Goal: Transaction & Acquisition: Purchase product/service

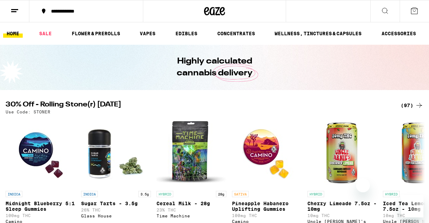
click at [409, 103] on div "(97)" at bounding box center [412, 105] width 23 height 8
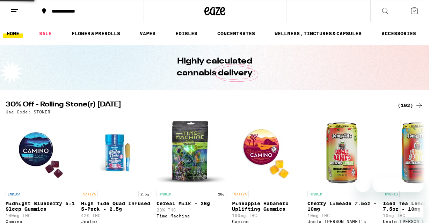
click at [411, 105] on div "(102)" at bounding box center [410, 105] width 26 height 8
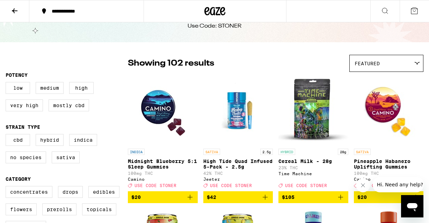
scroll to position [47, 0]
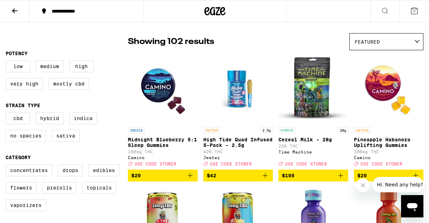
click at [269, 180] on icon "Add to bag" at bounding box center [265, 175] width 8 height 8
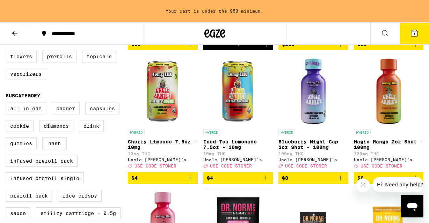
scroll to position [201, 0]
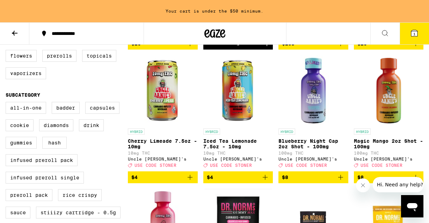
click at [188, 182] on icon "Add to bag" at bounding box center [190, 177] width 8 height 8
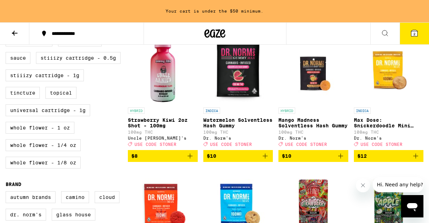
scroll to position [356, 0]
click at [317, 93] on img "Open page for Mango Madness Solventless Hash Gummy from Dr. Norm's" at bounding box center [313, 69] width 70 height 70
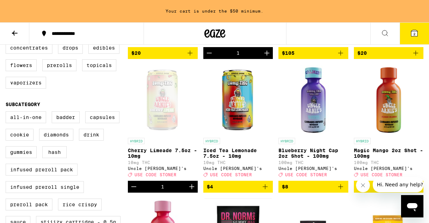
scroll to position [198, 0]
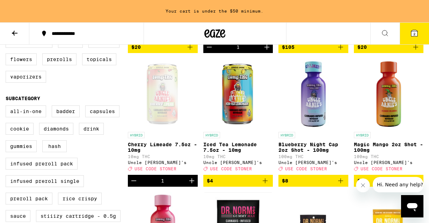
click at [131, 185] on icon "Decrement" at bounding box center [134, 181] width 8 height 8
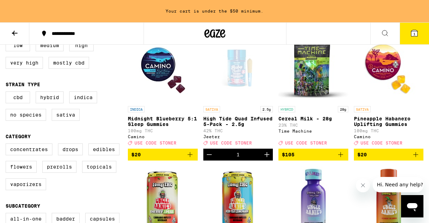
scroll to position [96, 0]
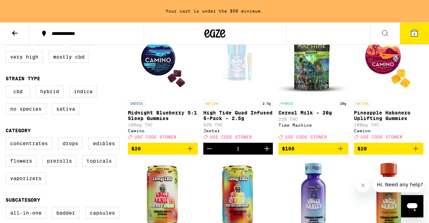
click at [266, 153] on icon "Increment" at bounding box center [267, 149] width 8 height 8
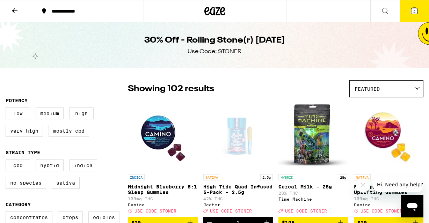
scroll to position [0, 0]
click at [413, 11] on span "2" at bounding box center [414, 11] width 2 height 4
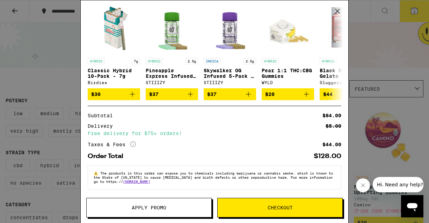
scroll to position [67, 0]
click at [136, 208] on span "Apply Promo" at bounding box center [149, 207] width 35 height 5
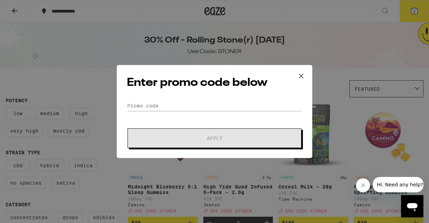
click at [152, 100] on div "Enter promo code below Promo Code Apply" at bounding box center [215, 111] width 196 height 93
click at [154, 104] on input "Promo Code" at bounding box center [214, 106] width 175 height 10
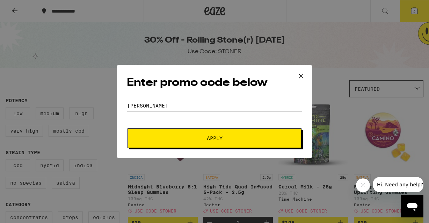
type input "[PERSON_NAME]"
click at [214, 145] on button "Apply" at bounding box center [214, 138] width 174 height 20
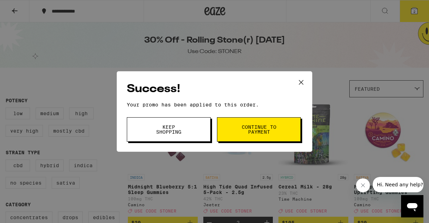
click at [248, 120] on button "Continue to payment" at bounding box center [259, 129] width 84 height 24
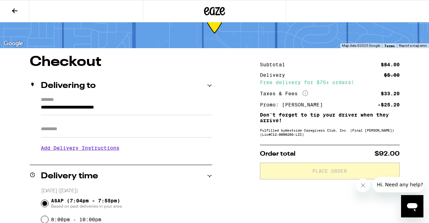
scroll to position [30, 0]
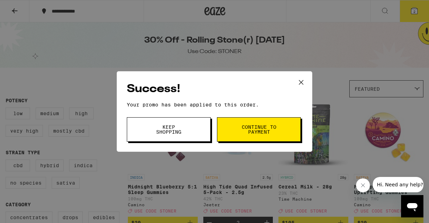
click at [192, 137] on button "Keep Shopping" at bounding box center [169, 129] width 84 height 24
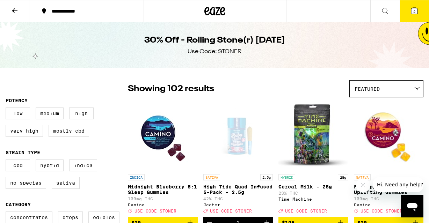
click at [410, 11] on icon at bounding box center [414, 11] width 8 height 8
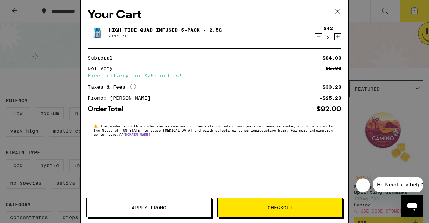
click at [318, 37] on icon "Decrement" at bounding box center [318, 36] width 6 height 8
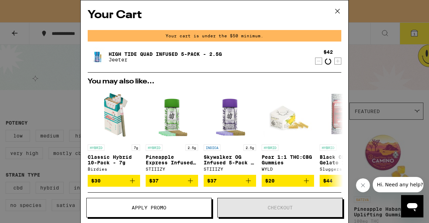
click at [318, 37] on div "Your cart is under the $50 minimum." at bounding box center [215, 36] width 254 height 12
click at [339, 11] on icon at bounding box center [337, 11] width 10 height 10
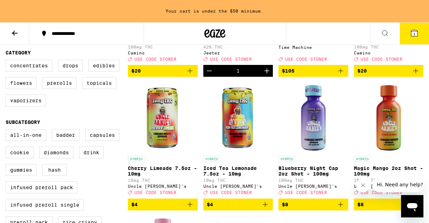
scroll to position [179, 0]
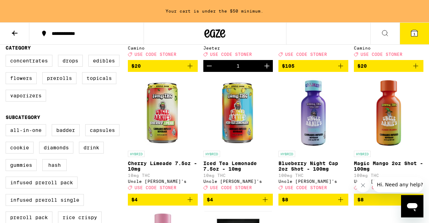
click at [189, 204] on icon "Add to bag" at bounding box center [190, 200] width 8 height 8
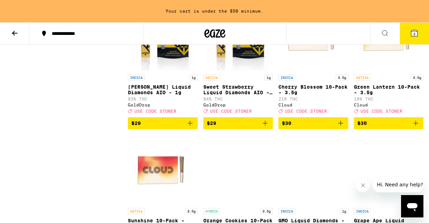
scroll to position [2263, 0]
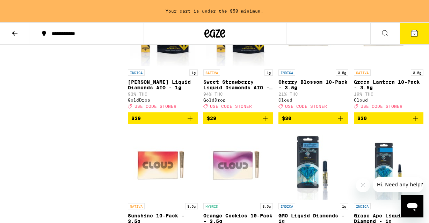
click at [237, 66] on img "Open page for Sweet Strawberry Liquid Diamonds AIO - 1g from GoldDrop" at bounding box center [238, 31] width 65 height 70
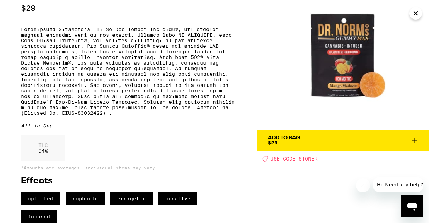
scroll to position [60, 0]
click at [309, 130] on button "Add To Bag $29" at bounding box center [342, 140] width 171 height 21
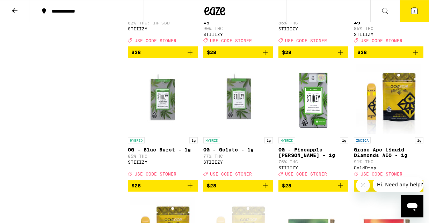
scroll to position [2030, 0]
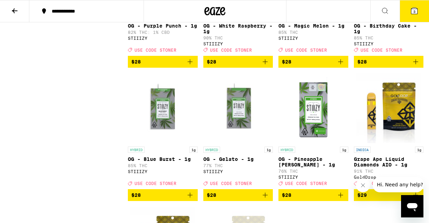
click at [411, 7] on icon at bounding box center [414, 11] width 8 height 8
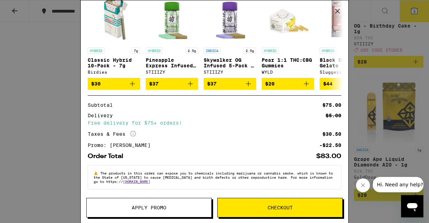
scroll to position [127, 0]
click at [240, 205] on button "Checkout" at bounding box center [279, 208] width 125 height 20
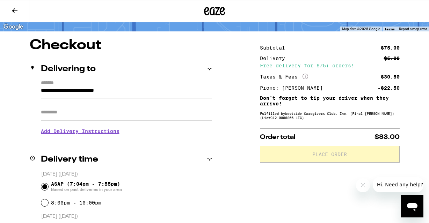
scroll to position [46, 0]
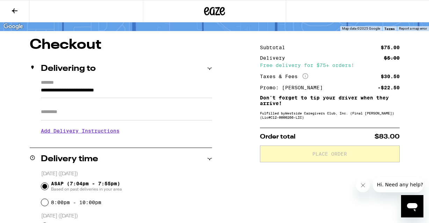
click at [69, 116] on input "Apt/Suite" at bounding box center [126, 112] width 171 height 17
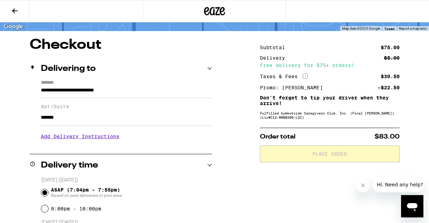
type input "*******"
click at [81, 138] on h3 "Add Delivery Instructions" at bounding box center [126, 136] width 171 height 16
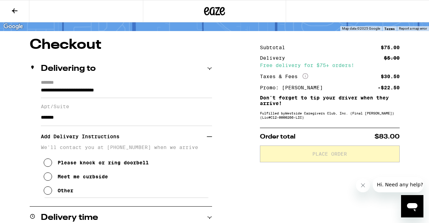
click at [47, 191] on icon at bounding box center [48, 190] width 8 height 8
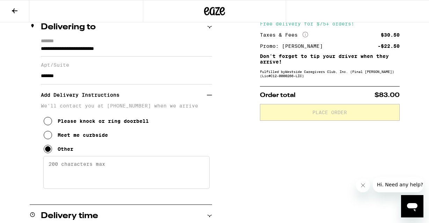
scroll to position [95, 0]
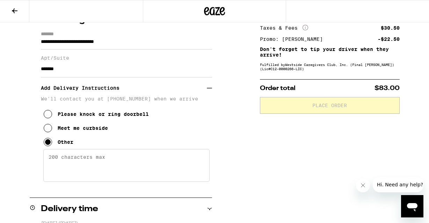
click at [75, 160] on textarea "Enter any other delivery instructions you want driver to know" at bounding box center [126, 165] width 166 height 33
paste textarea "Call box is located on the LEFT side ramp by parking garage entrance. Dial 4879…"
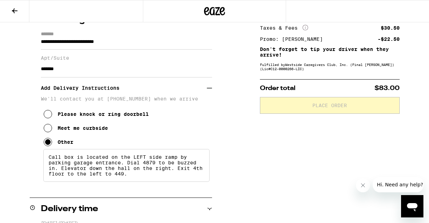
drag, startPoint x: 131, startPoint y: 180, endPoint x: 128, endPoint y: 168, distance: 12.4
click at [128, 168] on textarea "Call box is located on the LEFT side ramp by parking garage entrance. Dial 4879…" at bounding box center [126, 165] width 166 height 33
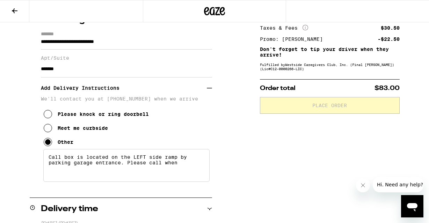
click at [118, 170] on textarea "Call box is located on the LEFT side ramp by parking garage entrance. Please ca…" at bounding box center [126, 165] width 166 height 33
click at [134, 175] on textarea "Call box is located on the LEFT side ramp by parking garage entrance (opposite …" at bounding box center [126, 165] width 166 height 33
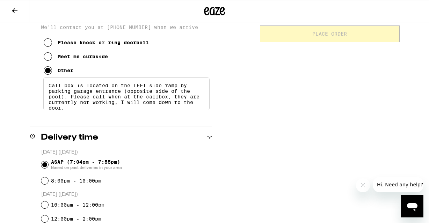
scroll to position [167, 0]
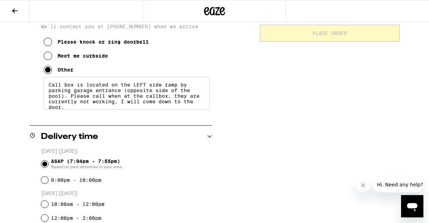
click at [109, 102] on textarea "Call box is located on the LEFT side ramp by parking garage entrance (opposite …" at bounding box center [126, 93] width 166 height 33
click at [72, 110] on textarea "Call box is located on the LEFT side ramp by parking garage entrance (opposite …" at bounding box center [126, 93] width 166 height 33
click at [167, 102] on textarea "Call box is located on the LEFT side ramp by parking garage entrance (opposite …" at bounding box center [126, 93] width 166 height 33
click at [99, 110] on textarea "Call box is located on the LEFT side ramp by parking garage entrance (opposite …" at bounding box center [126, 93] width 166 height 33
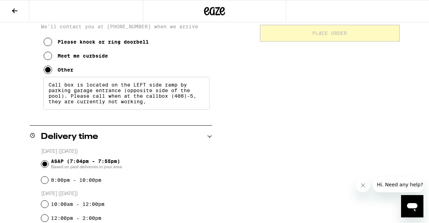
click at [200, 101] on textarea "Call box is located on the LEFT side ramp by parking garage entrance (opposite …" at bounding box center [126, 93] width 166 height 33
click at [69, 109] on textarea "Call box is located on the LEFT side ramp by parking garage entrance (opposite …" at bounding box center [126, 93] width 166 height 33
click at [65, 109] on textarea "Call box is located on the LEFT side ramp by parking garage entrance (opposite …" at bounding box center [126, 93] width 166 height 33
click at [92, 109] on textarea "Call box is located on the LEFT side ramp by parking garage entrance (opposite …" at bounding box center [126, 93] width 166 height 33
click at [193, 109] on textarea "Call box is located on the LEFT side ramp by parking garage entrance (opposite …" at bounding box center [126, 93] width 166 height 33
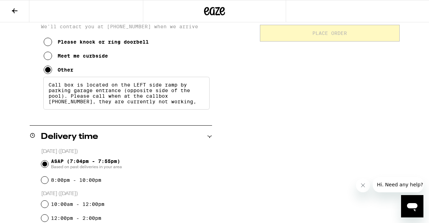
click at [201, 108] on textarea "Call box is located on the LEFT side ramp by parking garage entrance (opposite …" at bounding box center [126, 93] width 166 height 33
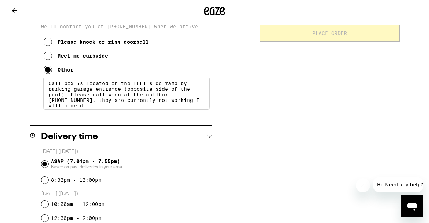
scroll to position [1, 0]
click at [162, 107] on textarea "Call box is located on the LEFT side ramp by parking garage entrance (opposite …" at bounding box center [126, 93] width 166 height 33
click at [110, 101] on textarea "Call box is located on the LEFT side ramp by parking garage entrance (opposite …" at bounding box center [126, 93] width 166 height 33
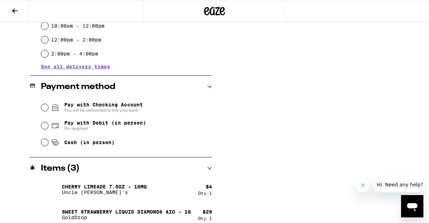
scroll to position [347, 0]
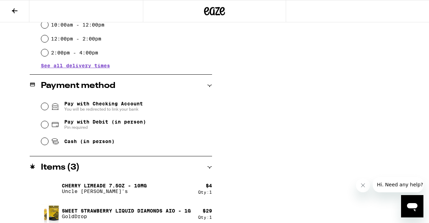
type textarea "Call box is located on the LEFT side ramp by parking garage entrance (opposite …"
click at [45, 125] on input "Pay with Debit (in person) Pin required" at bounding box center [44, 124] width 7 height 7
radio input "true"
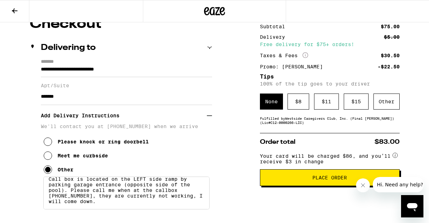
scroll to position [69, 0]
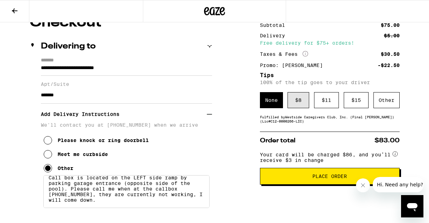
click at [297, 104] on div "$ 8" at bounding box center [298, 100] width 22 height 16
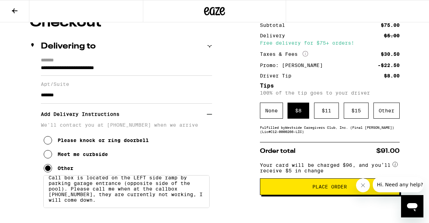
click at [298, 184] on button "Place Order" at bounding box center [330, 186] width 140 height 17
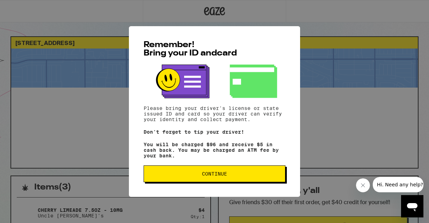
click at [263, 180] on button "Continue" at bounding box center [215, 174] width 142 height 17
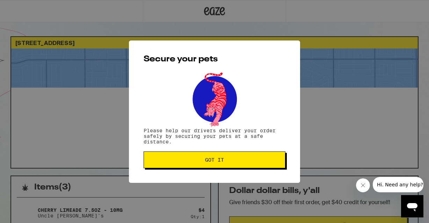
click at [248, 161] on span "Got it" at bounding box center [214, 159] width 130 height 5
